Goal: Task Accomplishment & Management: Manage account settings

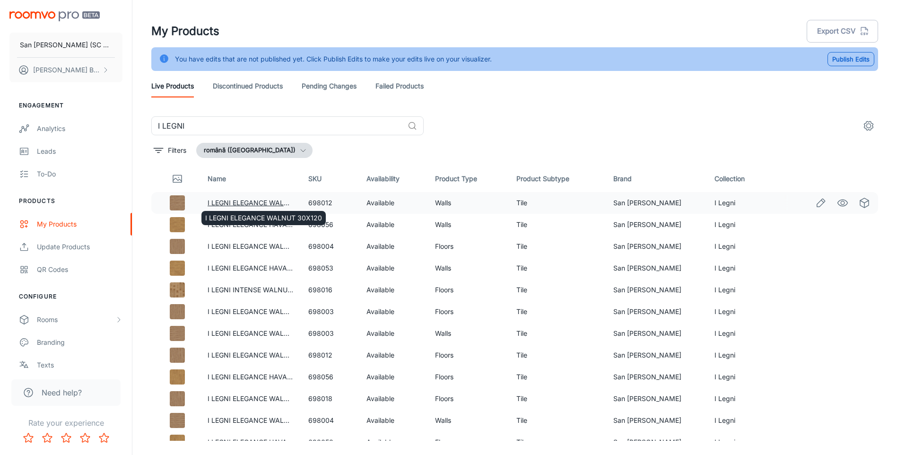
click at [231, 202] on link "I LEGNI ELEGANCE WALNUT 30X120" at bounding box center [266, 203] width 117 height 8
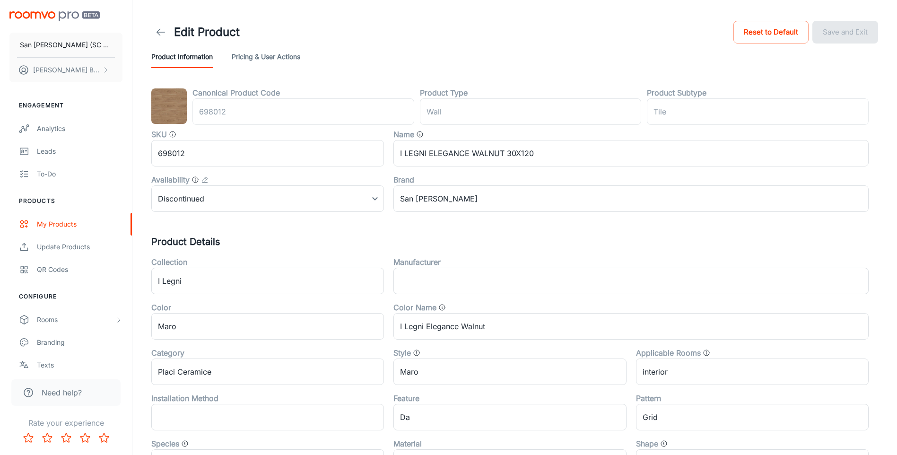
type input "perete"
type input "Gresie"
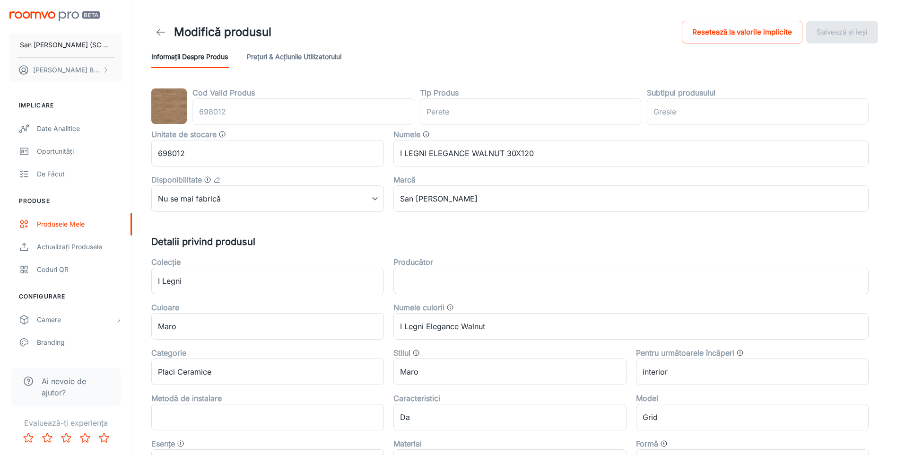
click at [161, 30] on icon at bounding box center [160, 31] width 11 height 11
